Goal: Register for event/course

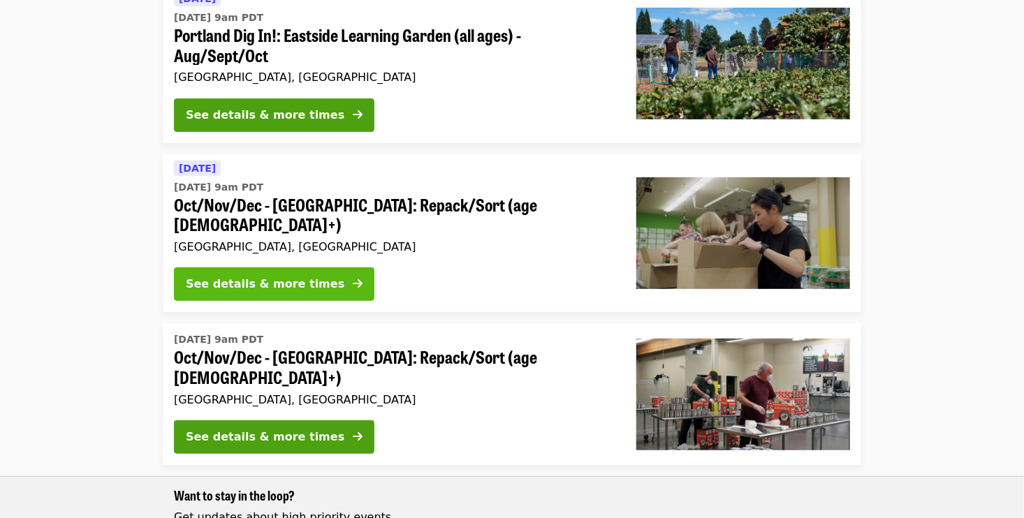
scroll to position [210, 0]
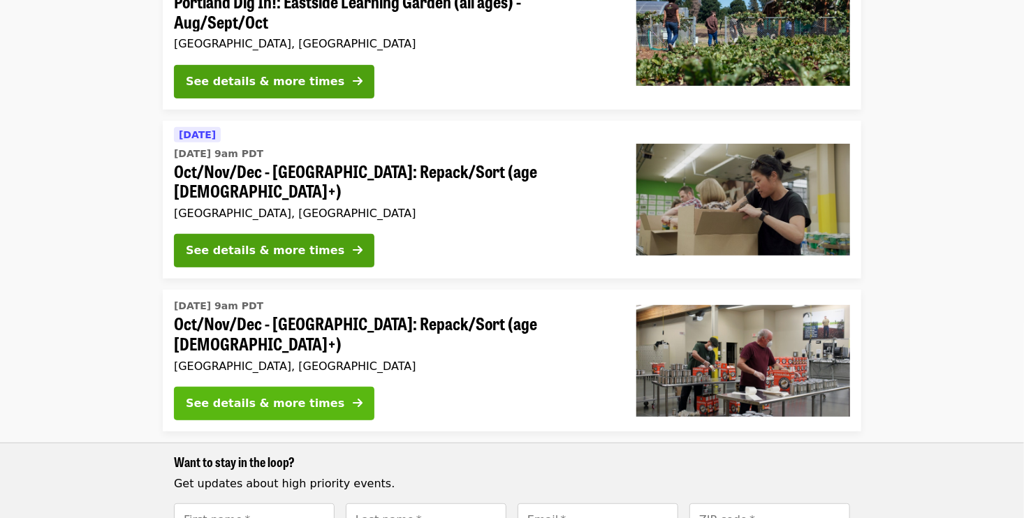
click at [296, 395] on div "See details & more times" at bounding box center [265, 403] width 159 height 17
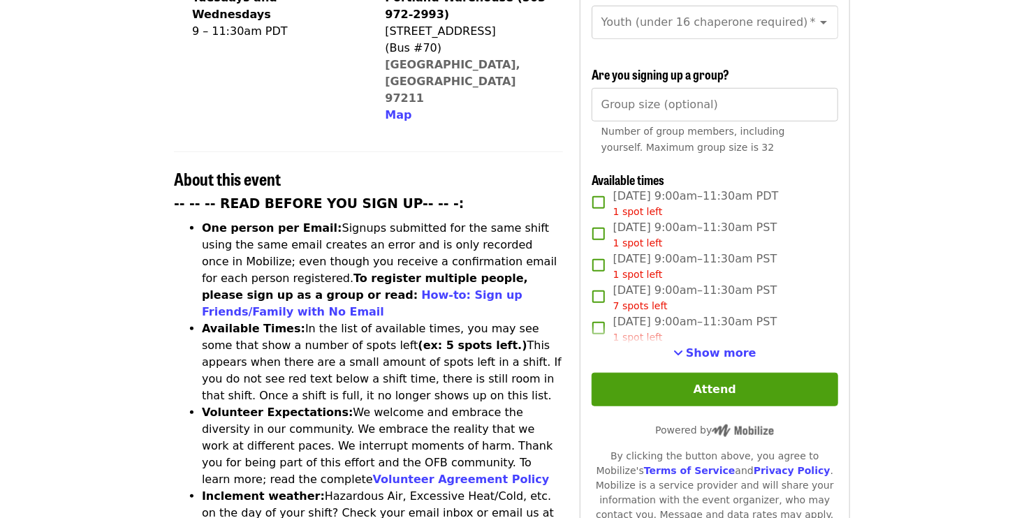
scroll to position [419, 0]
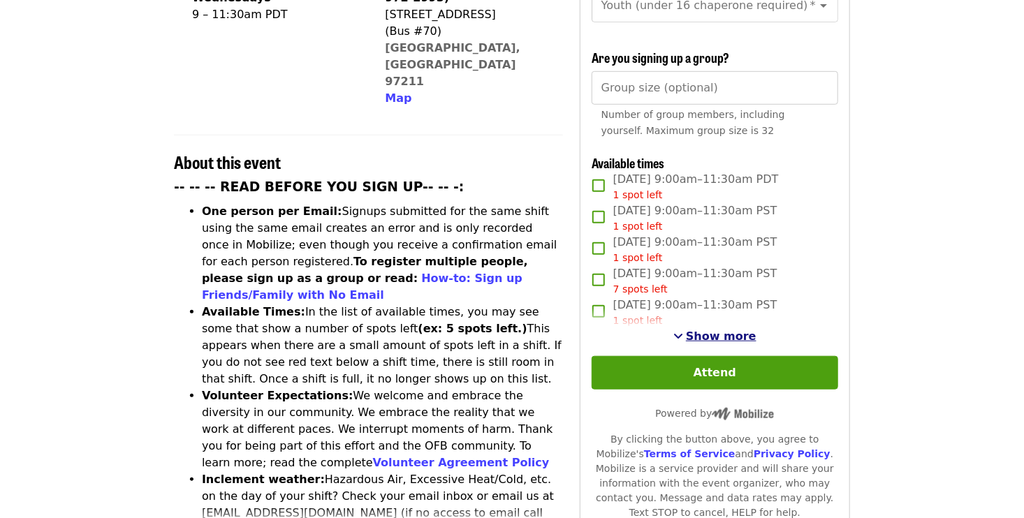
click at [726, 336] on span "Show more" at bounding box center [721, 336] width 71 height 13
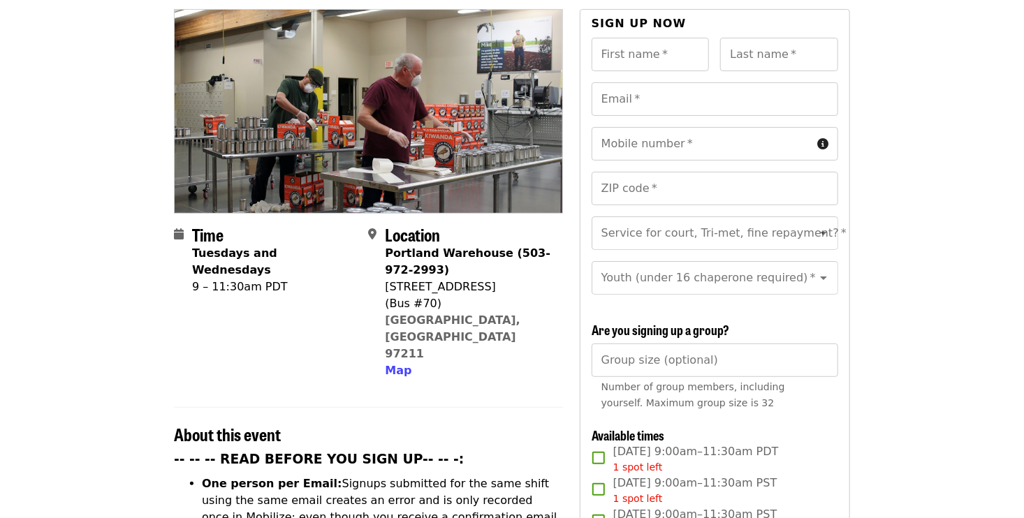
scroll to position [0, 0]
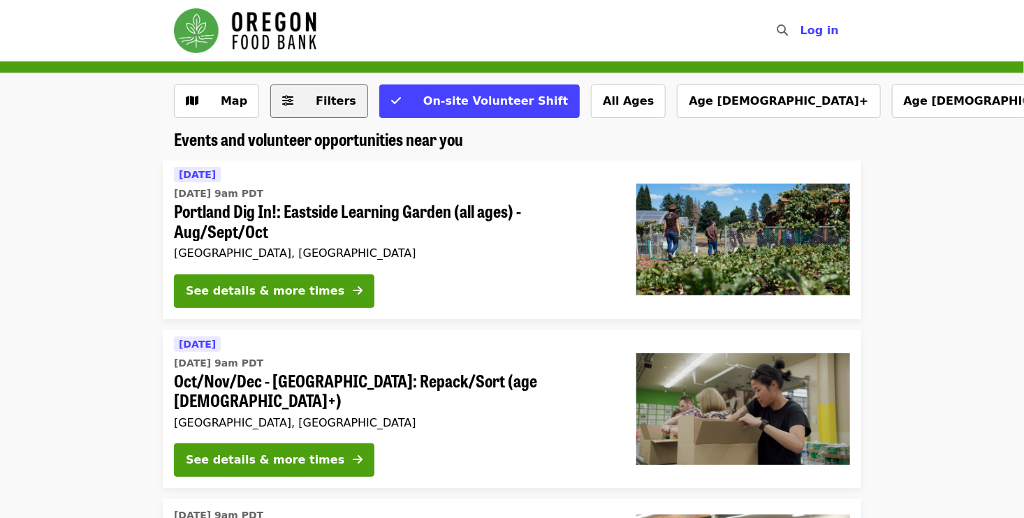
click at [317, 103] on span "Filters" at bounding box center [336, 100] width 41 height 13
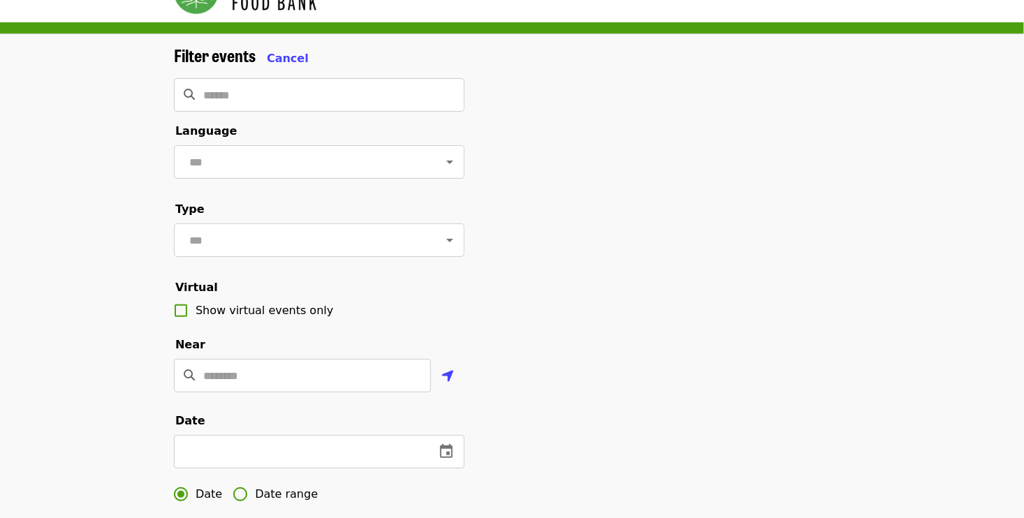
scroll to position [70, 0]
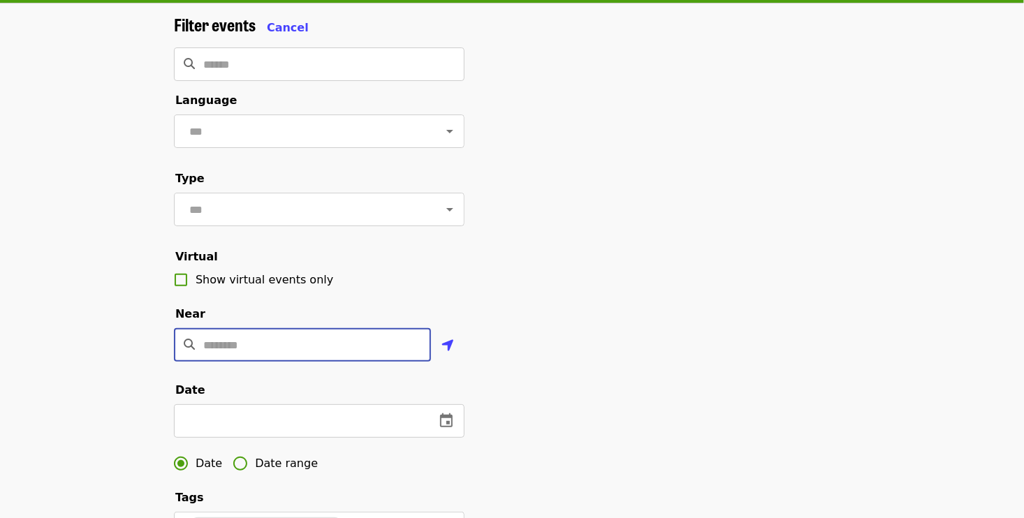
click at [272, 362] on input "Location" at bounding box center [317, 345] width 228 height 34
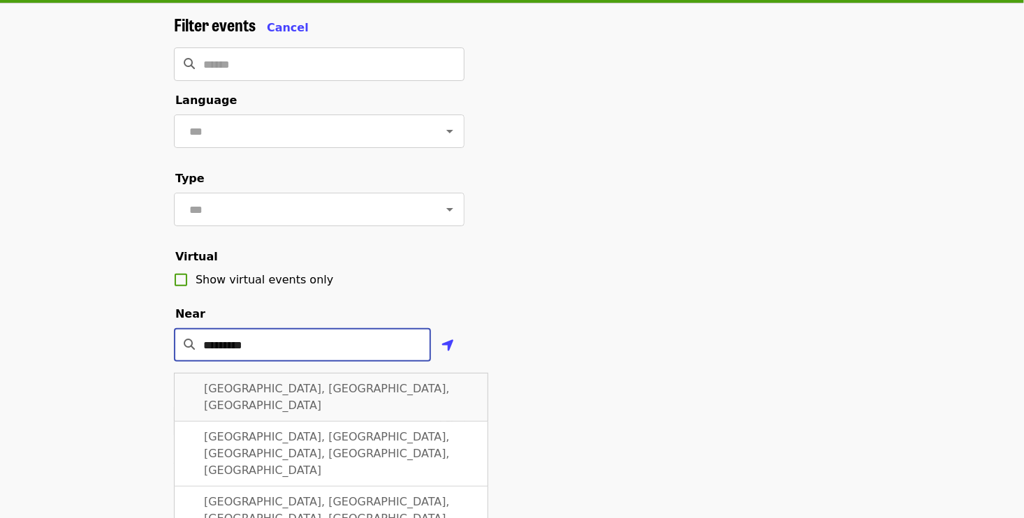
click at [386, 413] on div "[GEOGRAPHIC_DATA], [GEOGRAPHIC_DATA], [GEOGRAPHIC_DATA]" at bounding box center [331, 397] width 314 height 49
type input "**********"
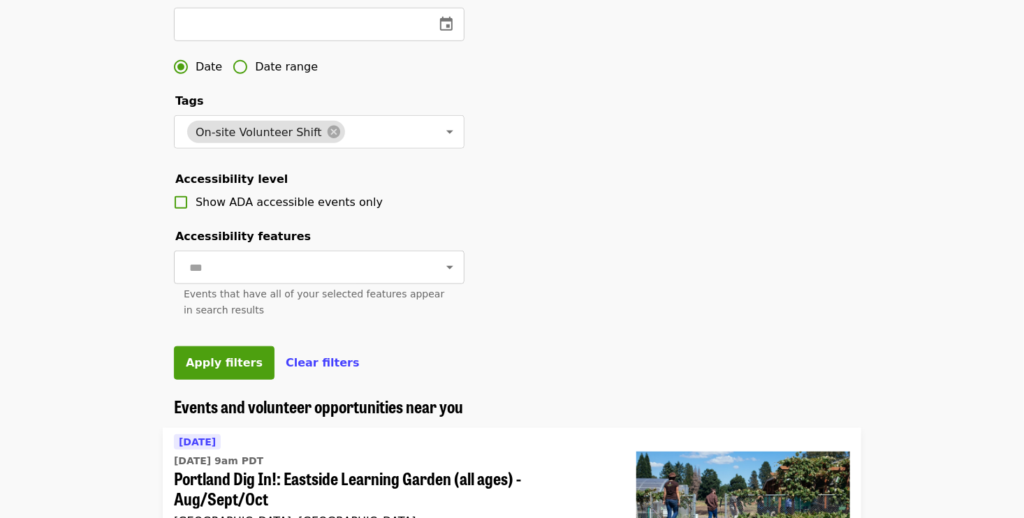
scroll to position [489, 0]
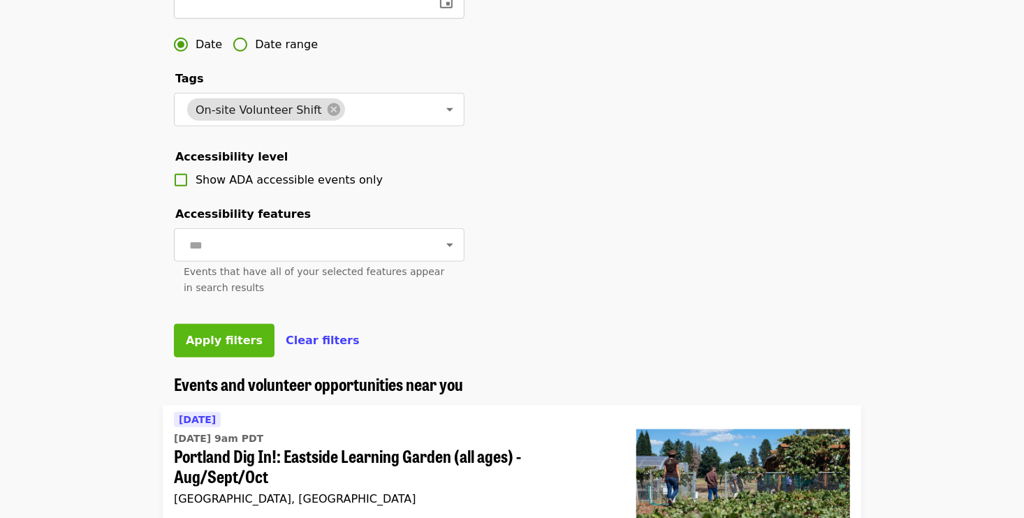
click at [235, 347] on span "Apply filters" at bounding box center [224, 340] width 77 height 13
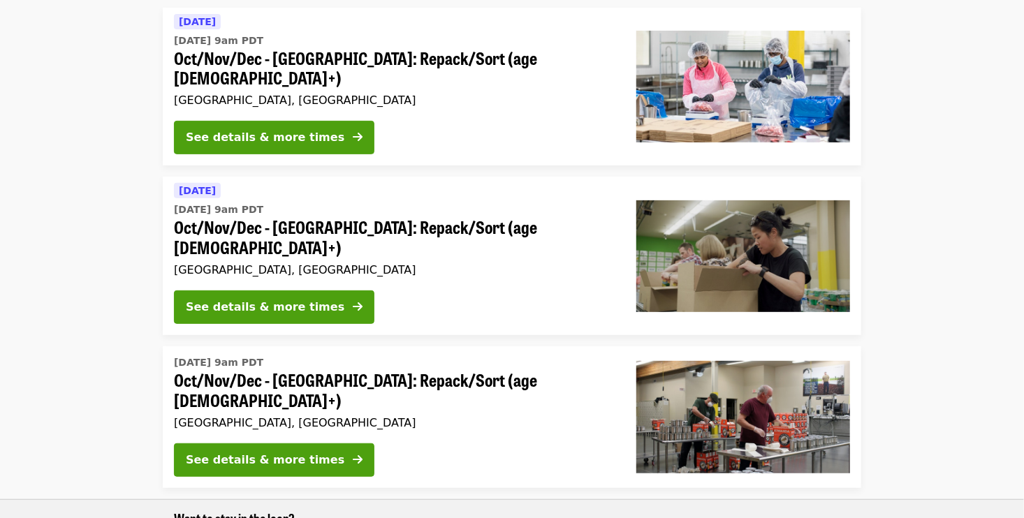
scroll to position [140, 0]
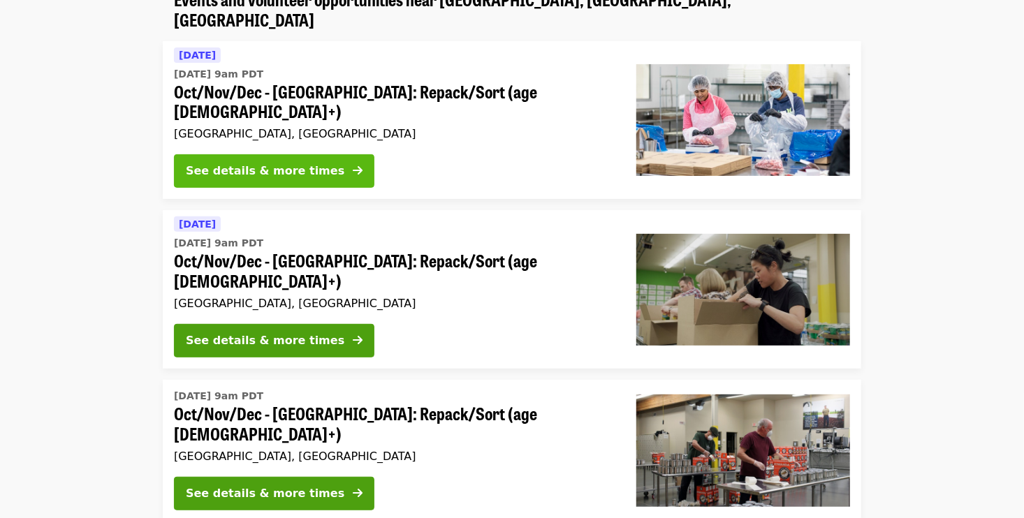
click at [311, 163] on div "See details & more times" at bounding box center [265, 171] width 159 height 17
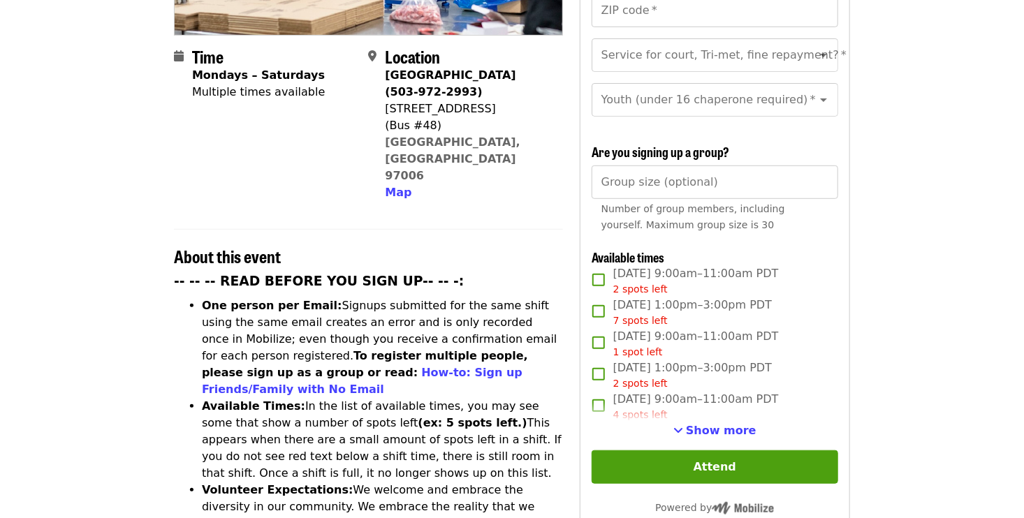
scroll to position [349, 0]
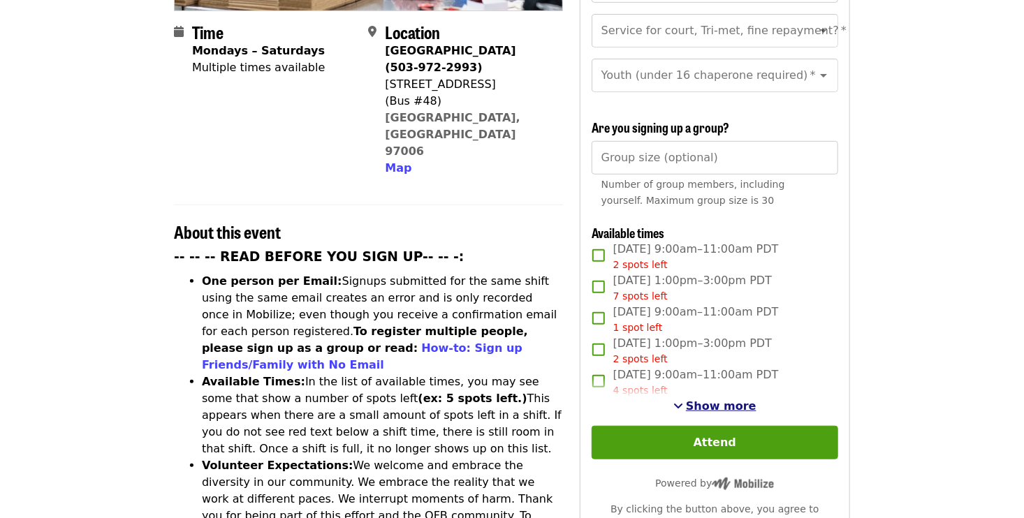
click at [699, 400] on span "Show more" at bounding box center [721, 406] width 71 height 13
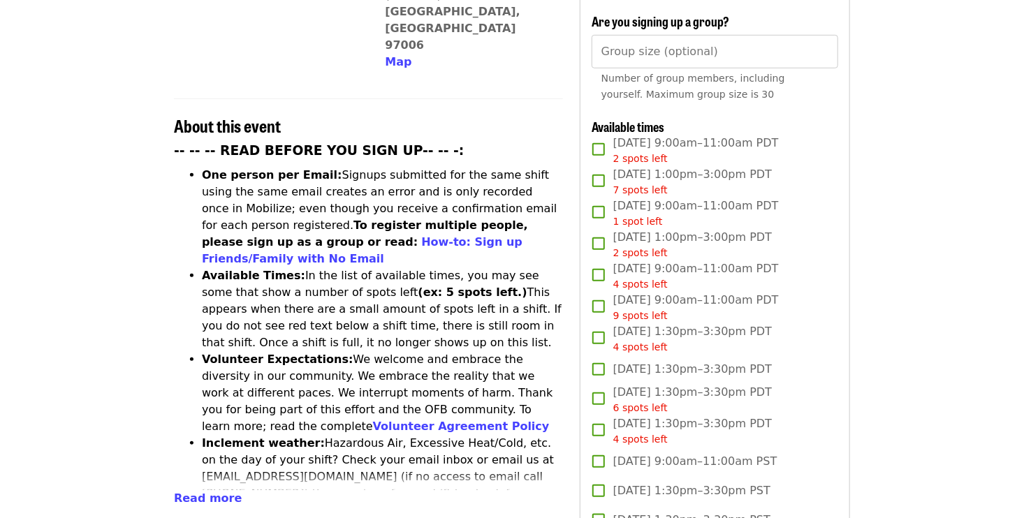
scroll to position [489, 0]
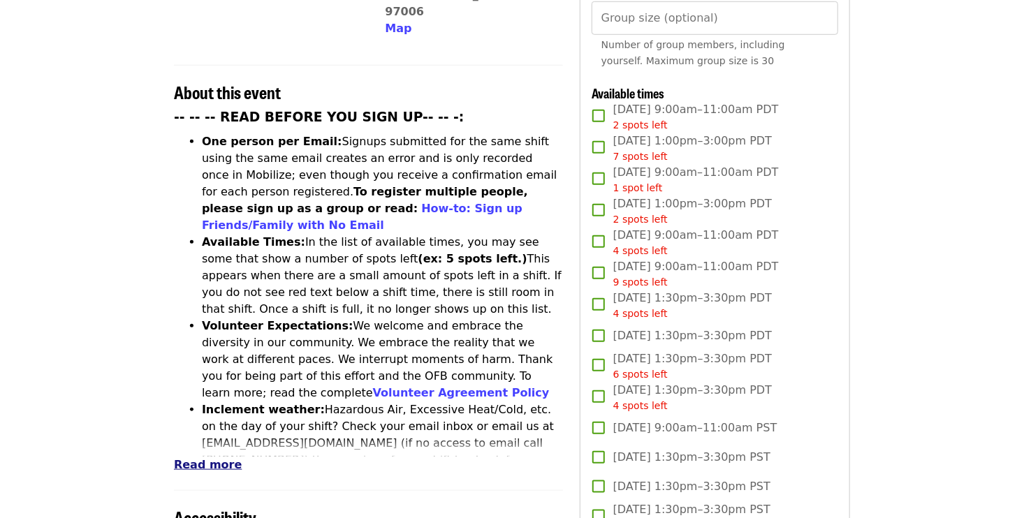
click at [212, 458] on span "Read more" at bounding box center [208, 464] width 68 height 13
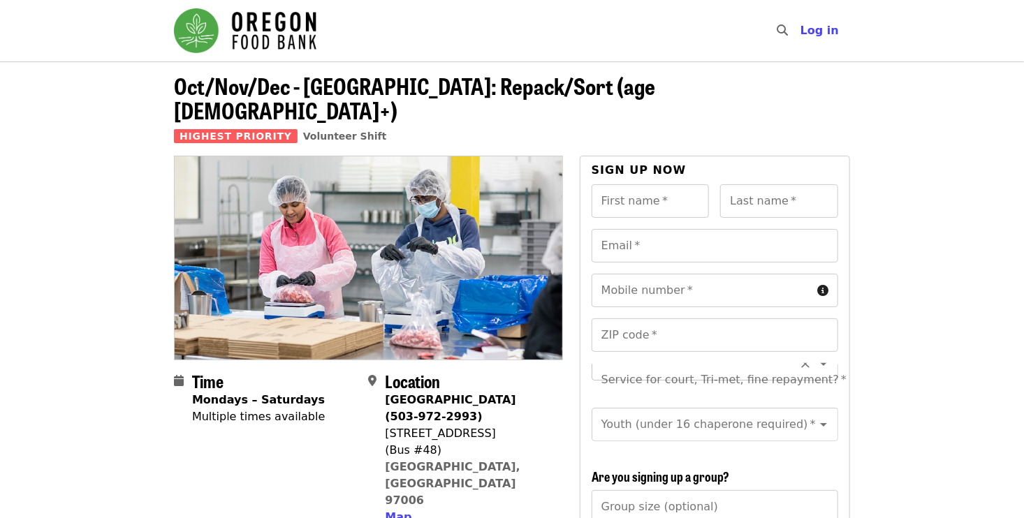
scroll to position [0, 0]
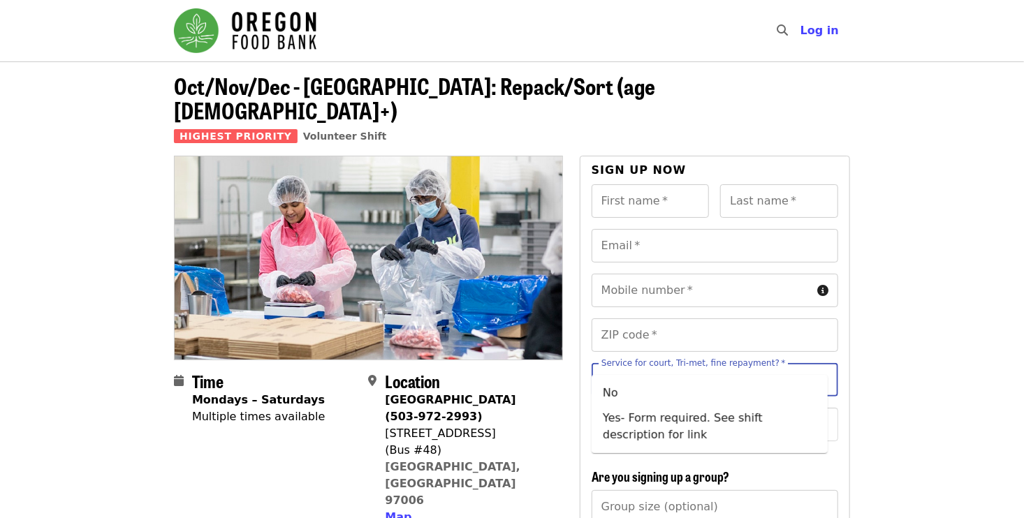
click at [772, 367] on input "Service for court, Tri-met, fine repayment?   *" at bounding box center [698, 380] width 190 height 27
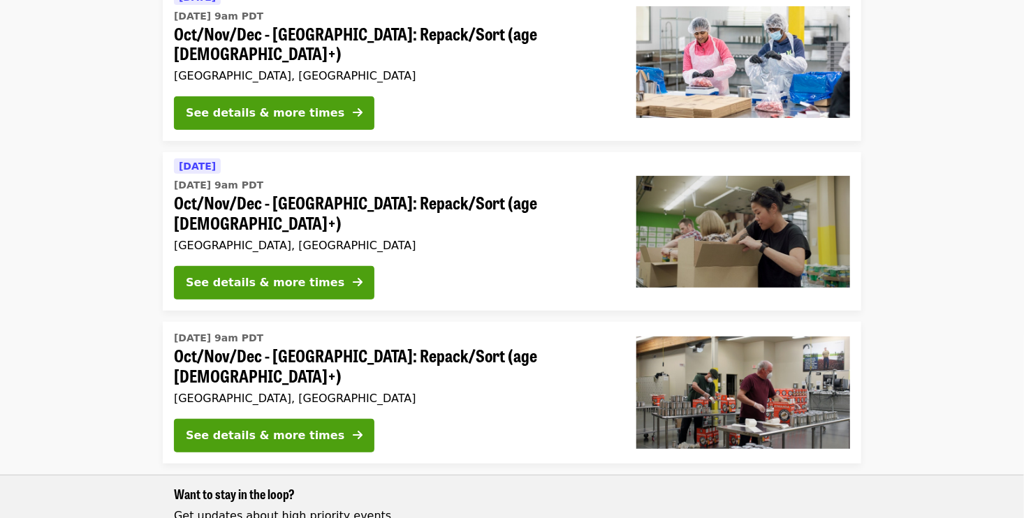
scroll to position [140, 0]
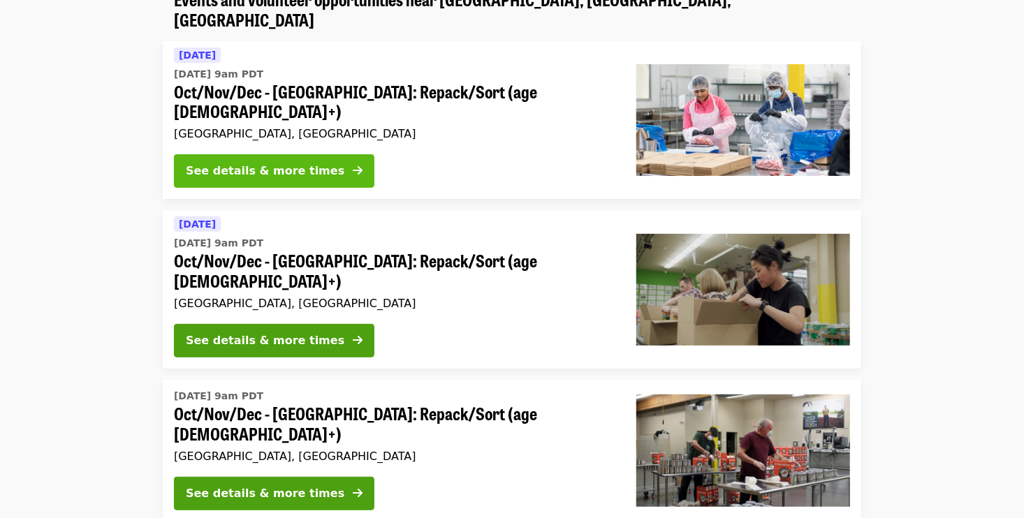
click at [309, 163] on div "See details & more times" at bounding box center [265, 171] width 159 height 17
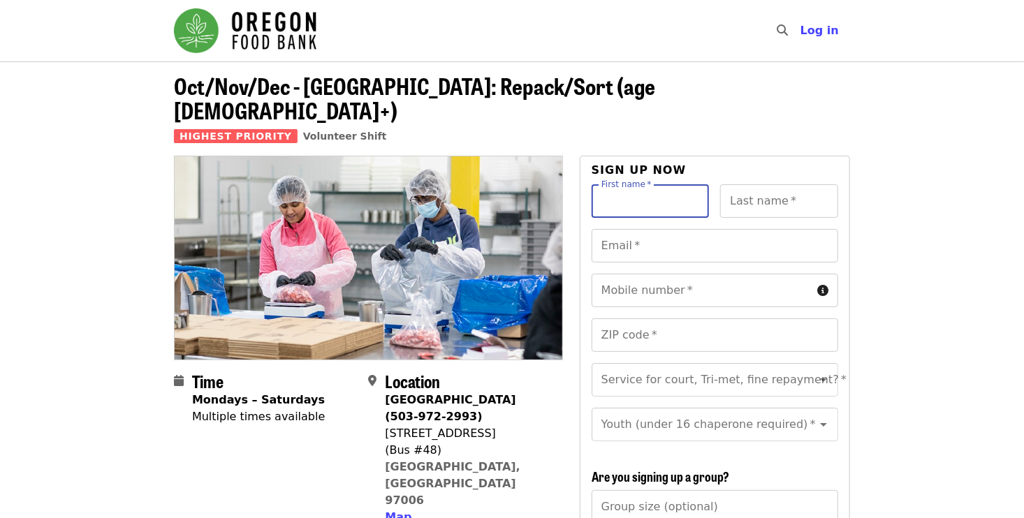
click at [649, 184] on input "First name   *" at bounding box center [651, 201] width 118 height 34
click at [639, 184] on input "First name   *" at bounding box center [651, 201] width 118 height 34
type input "*****"
type input "******"
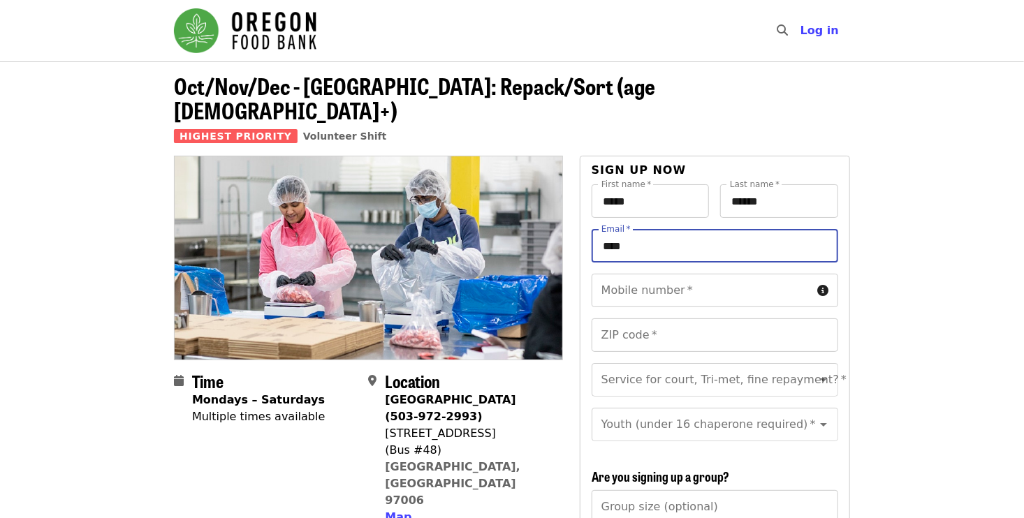
type input "**********"
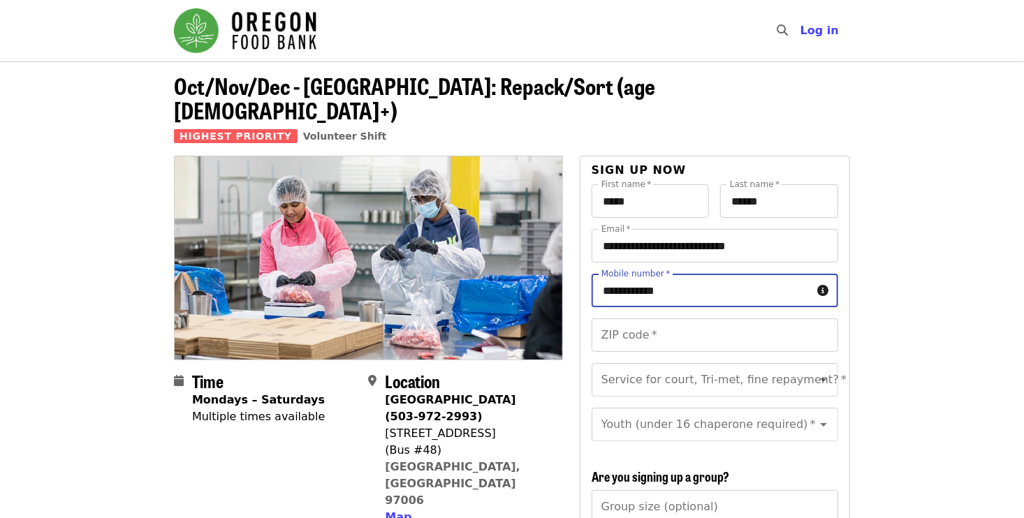
type input "**********"
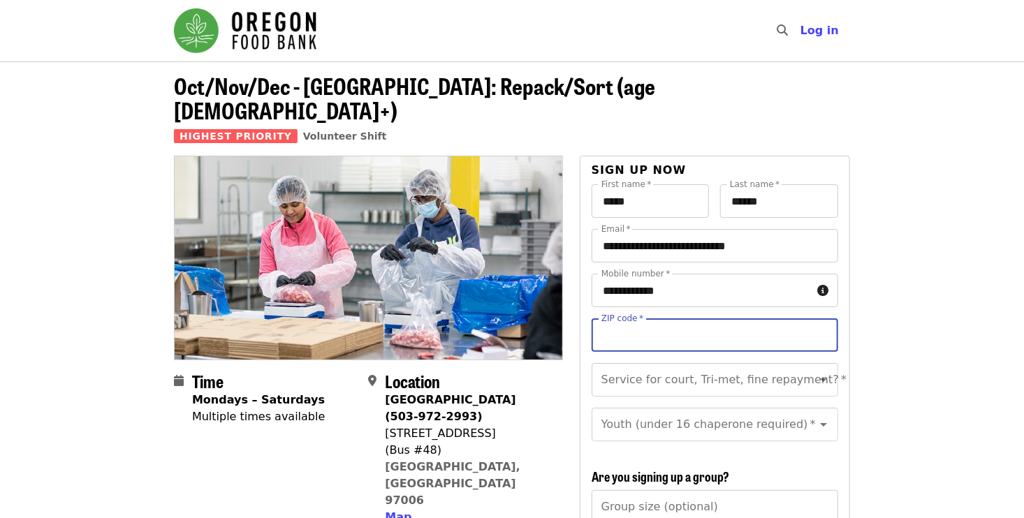
click at [622, 319] on input "ZIP code   *" at bounding box center [715, 336] width 247 height 34
type input "*****"
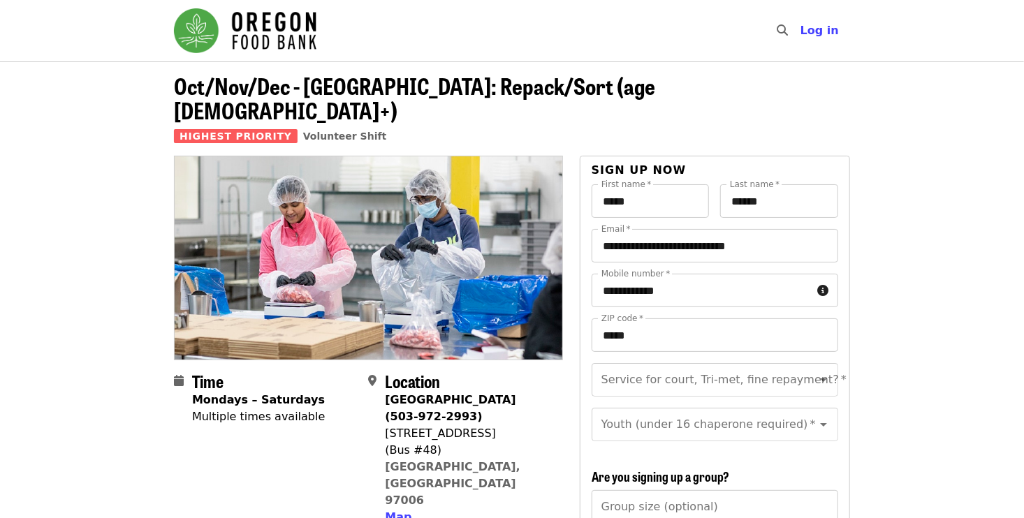
drag, startPoint x: 1010, startPoint y: 346, endPoint x: 1014, endPoint y: 335, distance: 11.9
click at [700, 351] on input "Service for court, Tri-met, fine repayment?   *" at bounding box center [698, 364] width 190 height 27
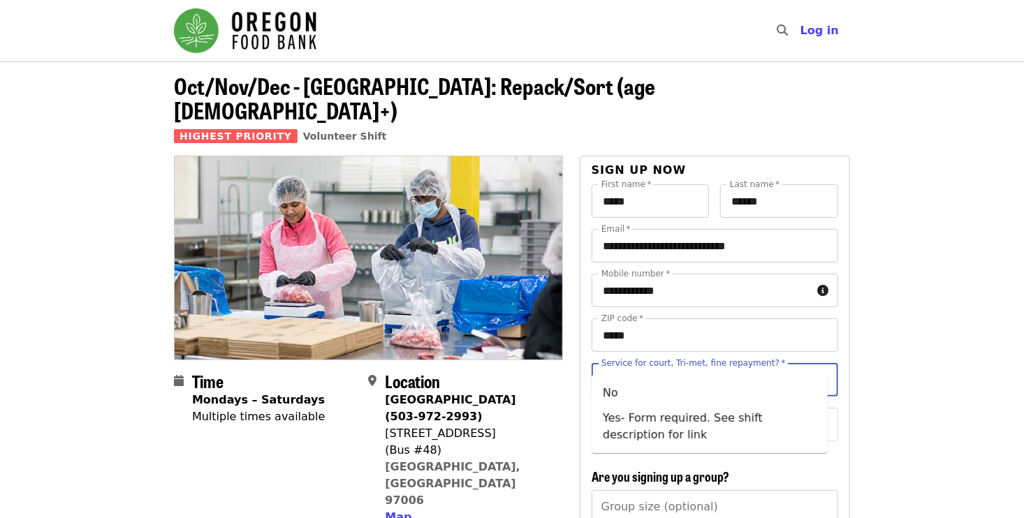
scroll to position [0, 0]
click at [692, 367] on input "Service for court, Tri-met, fine repayment?   *" at bounding box center [698, 380] width 190 height 27
type input "**********"
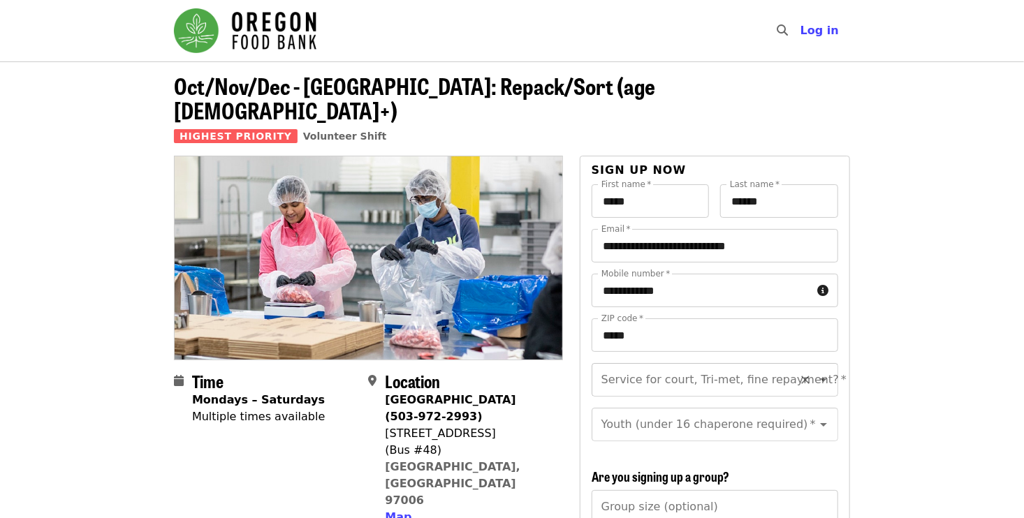
scroll to position [16, 0]
click at [798, 357] on icon "Clear" at bounding box center [805, 364] width 14 height 14
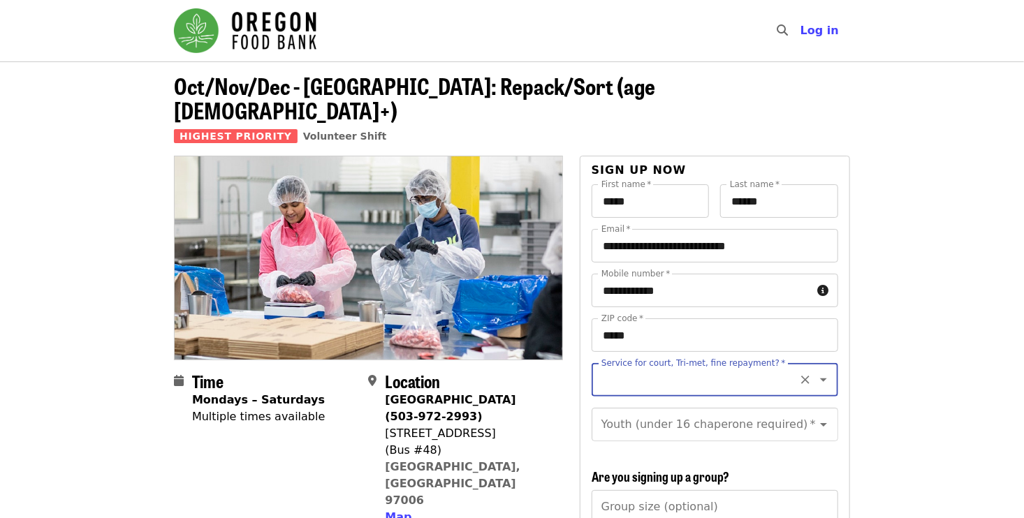
scroll to position [0, 0]
click at [798, 373] on icon "Clear" at bounding box center [805, 380] width 14 height 14
click at [803, 370] on button "Clear" at bounding box center [806, 380] width 20 height 20
click at [799, 373] on icon "Clear" at bounding box center [805, 380] width 14 height 14
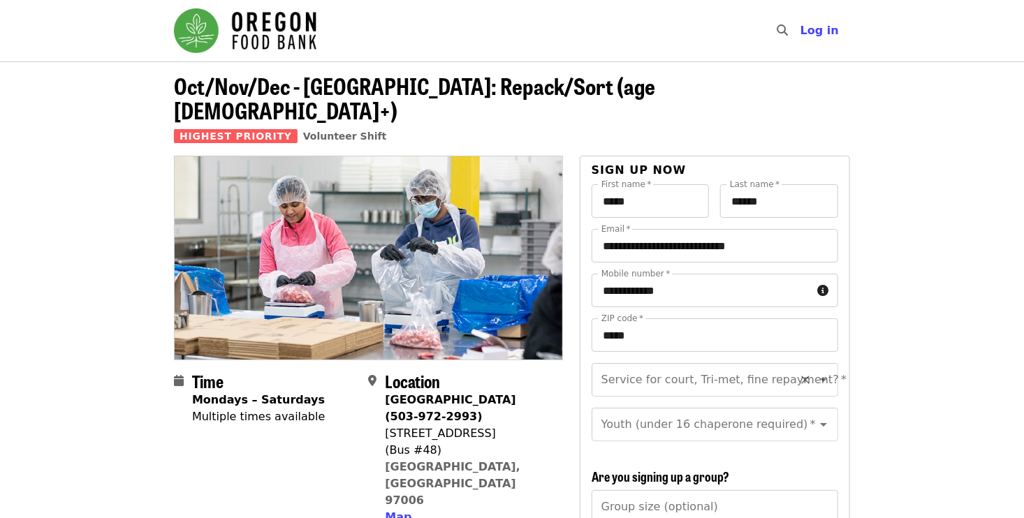
click at [707, 367] on input "Service for court, Tri-met, fine repayment?   *" at bounding box center [698, 380] width 190 height 27
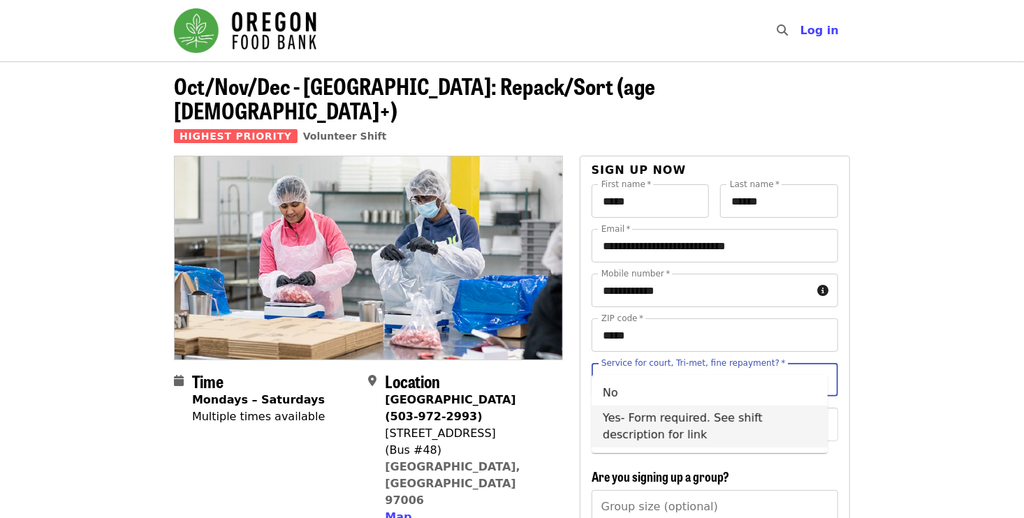
click at [688, 430] on li "Yes- Form required. See shift description for link" at bounding box center [710, 427] width 236 height 42
type input "**********"
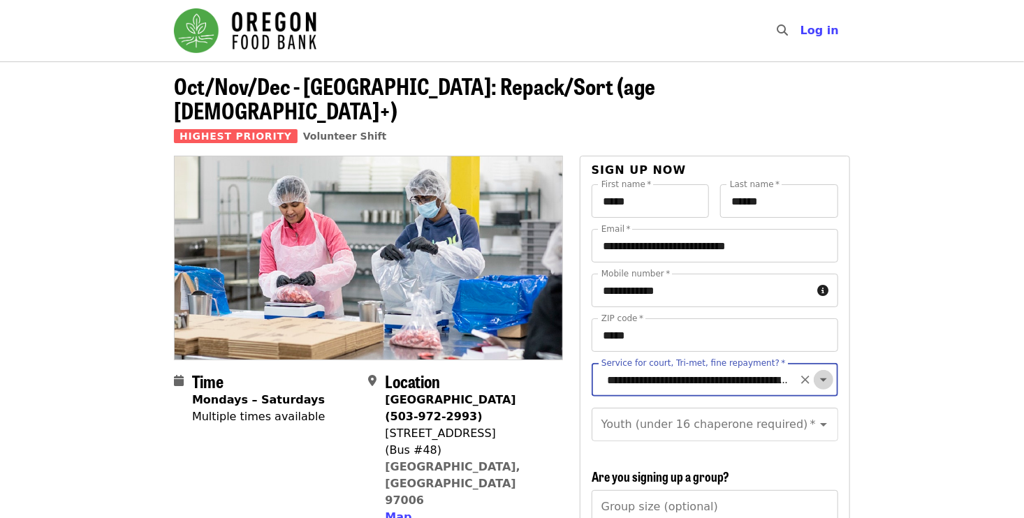
click at [820, 379] on icon "Open" at bounding box center [823, 380] width 7 height 3
drag, startPoint x: 719, startPoint y: 453, endPoint x: 877, endPoint y: 354, distance: 187.0
click at [815, 372] on icon "Open" at bounding box center [823, 380] width 17 height 17
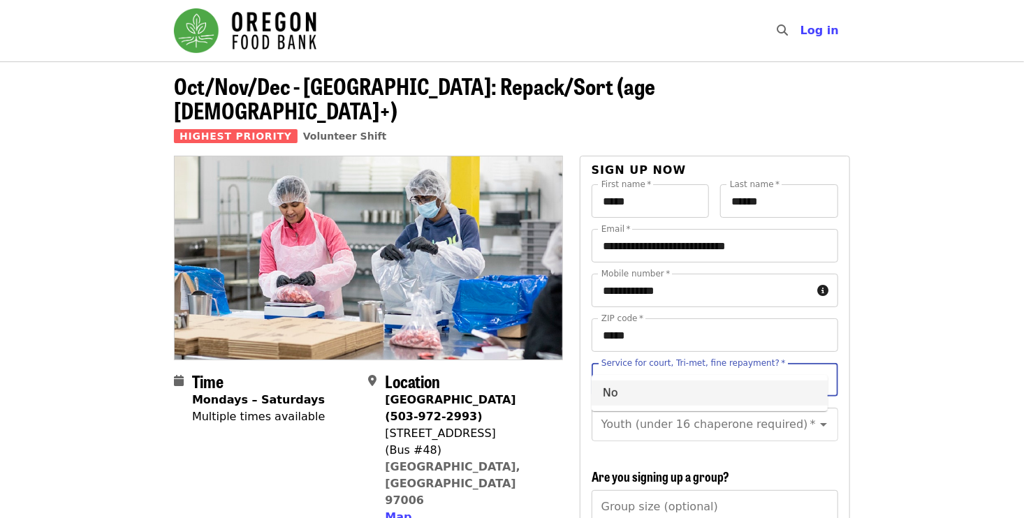
scroll to position [0, 63]
click at [815, 372] on icon "Close" at bounding box center [823, 380] width 17 height 17
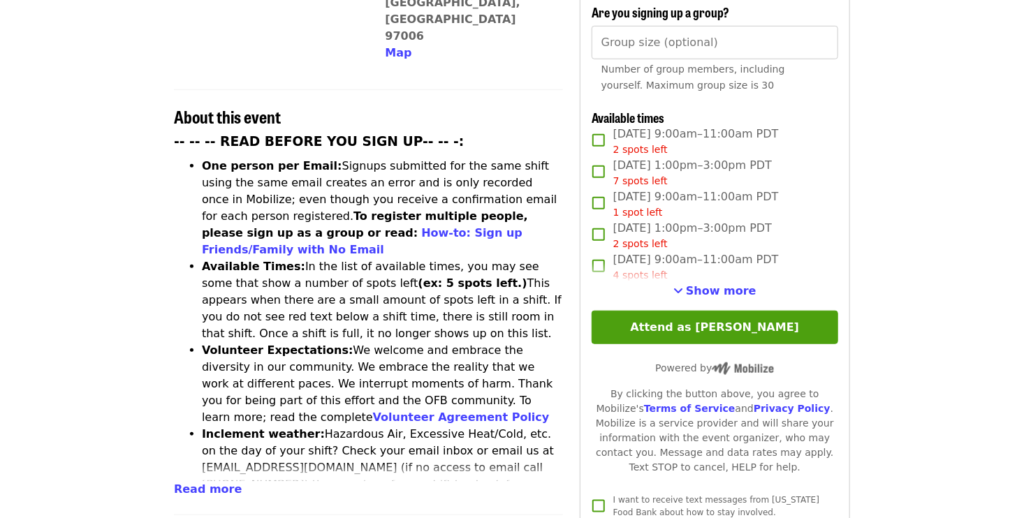
scroll to position [559, 0]
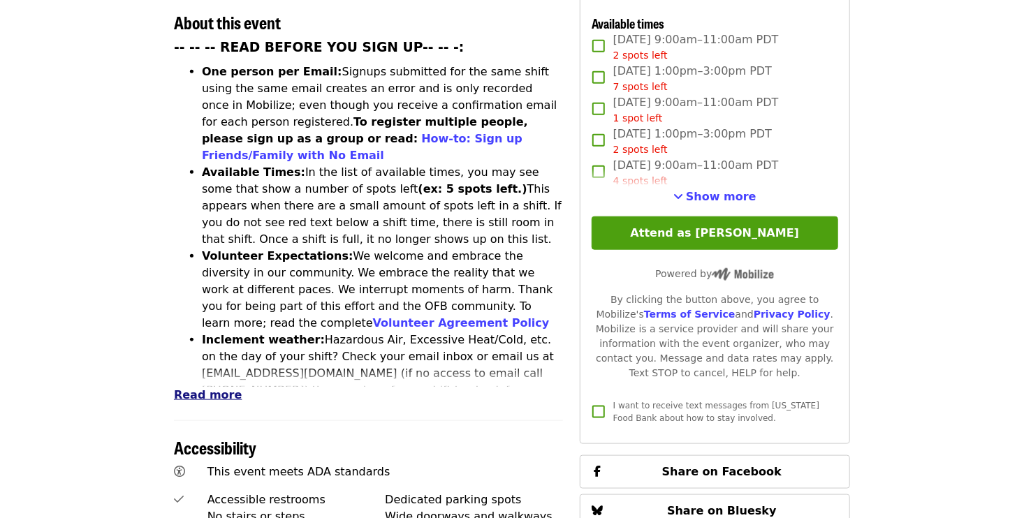
click at [212, 388] on span "Read more" at bounding box center [208, 394] width 68 height 13
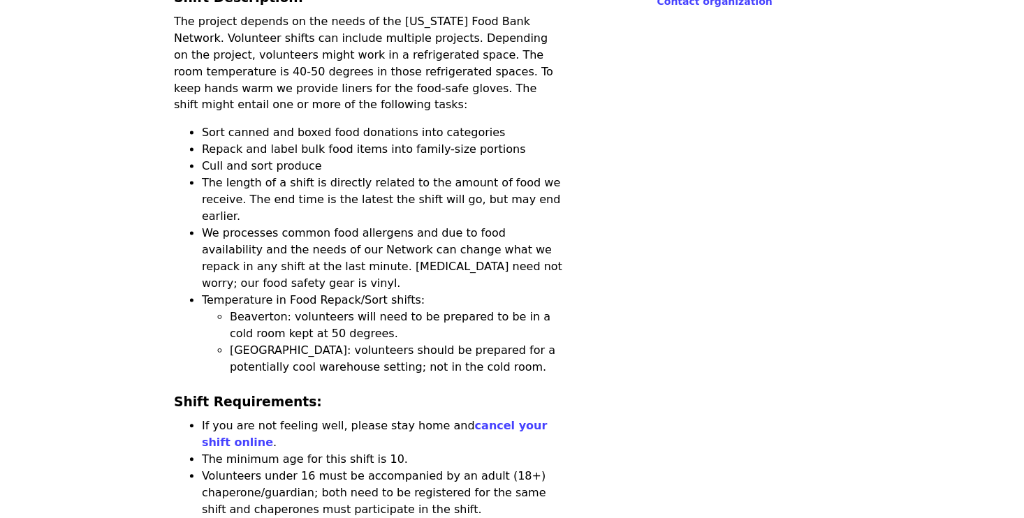
scroll to position [1257, 0]
